Goal: Task Accomplishment & Management: Manage account settings

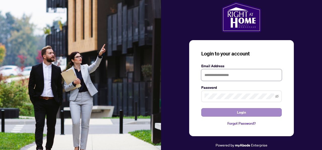
type input "**********"
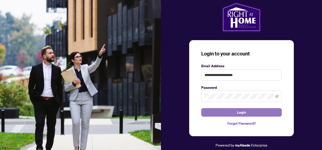
click at [244, 114] on span "Login" at bounding box center [241, 113] width 9 height 8
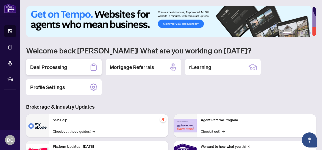
click at [74, 65] on div "Deal Processing" at bounding box center [63, 67] width 75 height 16
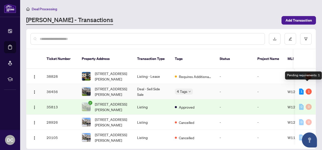
click at [308, 89] on div "1" at bounding box center [309, 92] width 6 height 6
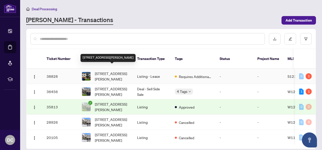
click at [123, 71] on span "[STREET_ADDRESS][PERSON_NAME]" at bounding box center [112, 76] width 34 height 11
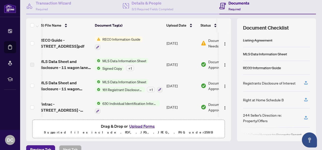
scroll to position [0, 5]
click at [122, 40] on span "RECO Information Guide" at bounding box center [121, 39] width 42 height 6
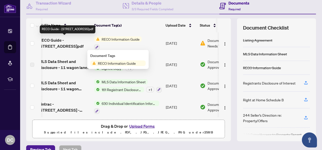
click at [78, 40] on span "RECO Guide - [STREET_ADDRESS]pdf" at bounding box center [64, 43] width 51 height 12
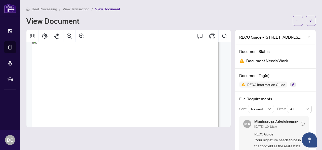
scroll to position [9, 0]
click at [211, 35] on icon "Print" at bounding box center [212, 36] width 6 height 6
click at [78, 135] on div at bounding box center [128, 96] width 205 height 133
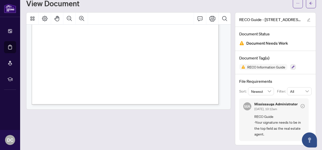
scroll to position [0, 0]
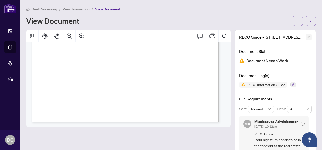
click at [307, 36] on icon "edit" at bounding box center [309, 38] width 4 height 4
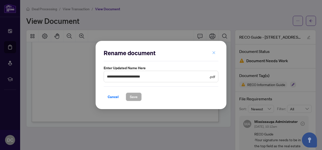
click at [217, 54] on button "button" at bounding box center [214, 53] width 10 height 9
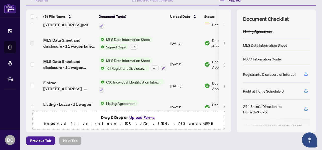
scroll to position [13, 0]
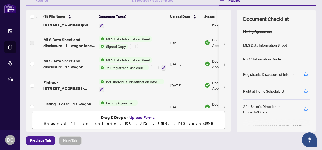
click at [139, 118] on button "Upload Forms" at bounding box center [142, 117] width 28 height 7
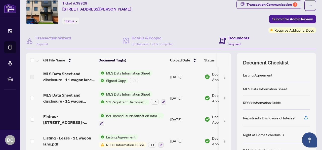
scroll to position [59, 0]
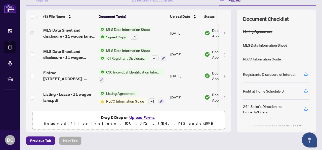
click at [120, 59] on span "161 Registrant Disclosure of Interest - Disposition ofProperty" at bounding box center [126, 59] width 45 height 6
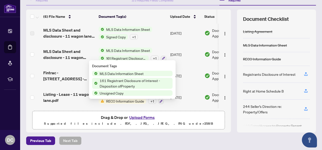
click at [124, 82] on span "161 Registrant Disclosure of Interest - Disposition ofProperty" at bounding box center [135, 83] width 75 height 11
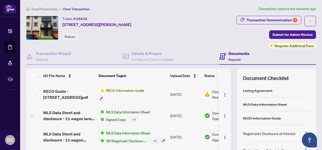
scroll to position [18, 0]
